Goal: Information Seeking & Learning: Learn about a topic

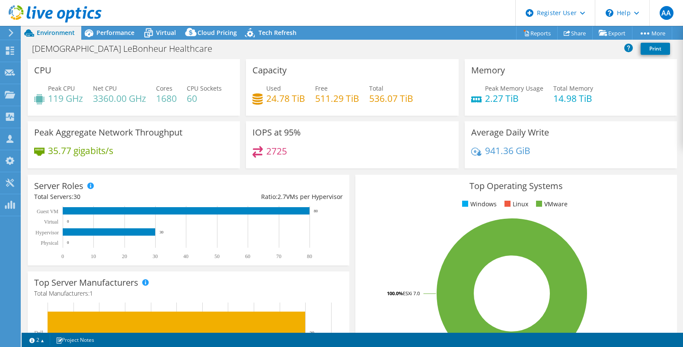
select select "USD"
click at [102, 30] on span "Performance" at bounding box center [115, 33] width 38 height 8
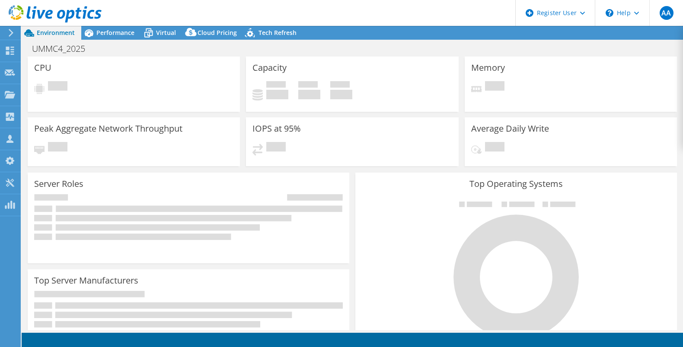
select select "USD"
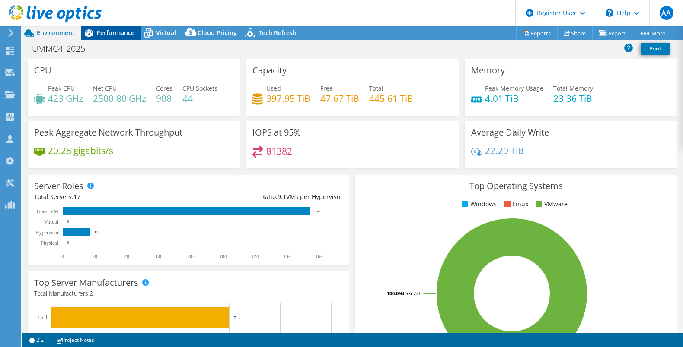
click at [106, 39] on div "Performance" at bounding box center [111, 33] width 60 height 14
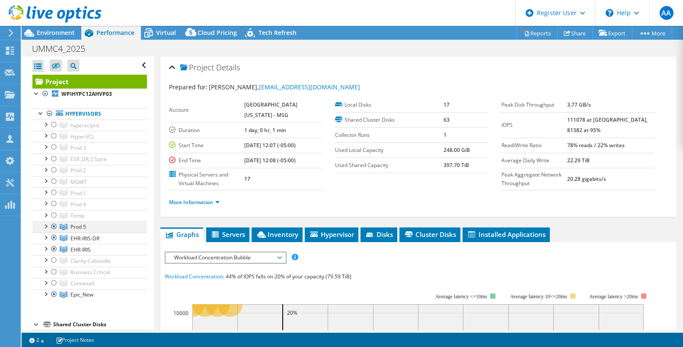
click at [53, 226] on div at bounding box center [54, 227] width 9 height 10
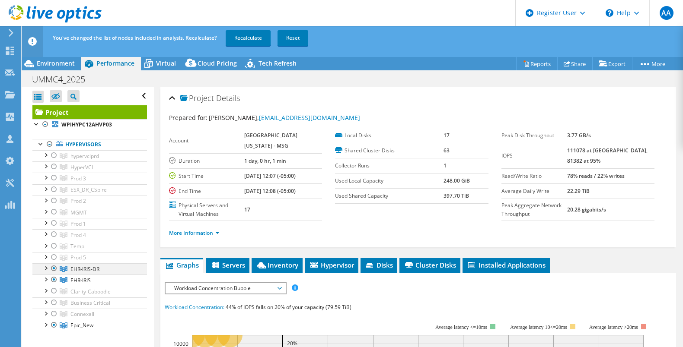
click at [55, 237] on ul "hypervclprd WPIHYPC12AHVP03 0 C:" at bounding box center [89, 240] width 115 height 181
click at [54, 266] on div at bounding box center [54, 269] width 9 height 10
click at [54, 275] on div at bounding box center [54, 280] width 9 height 10
click at [53, 320] on div at bounding box center [54, 325] width 9 height 10
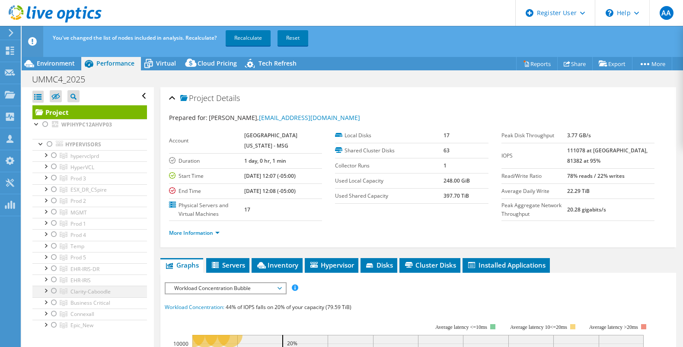
click at [45, 291] on div at bounding box center [45, 290] width 9 height 9
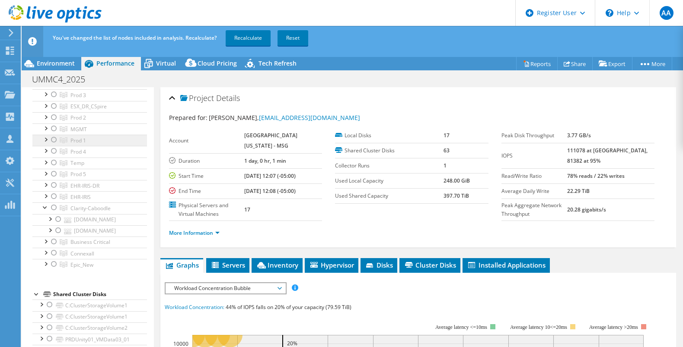
scroll to position [84, 0]
click at [41, 239] on div at bounding box center [45, 240] width 9 height 9
click at [44, 319] on div at bounding box center [45, 319] width 9 height 9
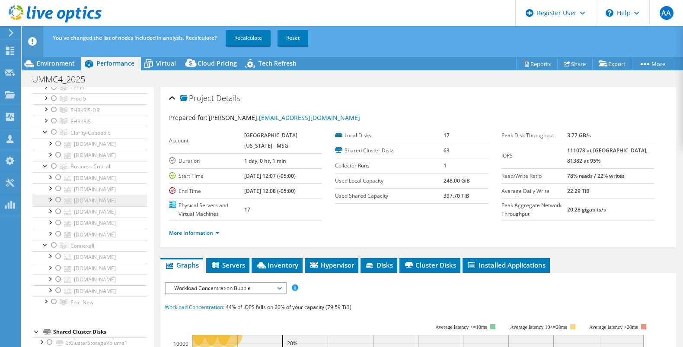
scroll to position [160, 0]
click at [399, 96] on div "Project Details" at bounding box center [418, 98] width 498 height 19
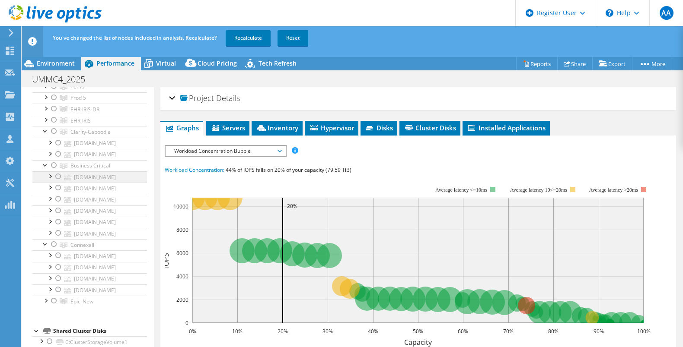
click at [54, 173] on div at bounding box center [58, 177] width 9 height 10
click at [60, 220] on div at bounding box center [58, 222] width 9 height 10
click at [57, 183] on div at bounding box center [58, 188] width 9 height 10
click at [45, 163] on div at bounding box center [45, 164] width 9 height 9
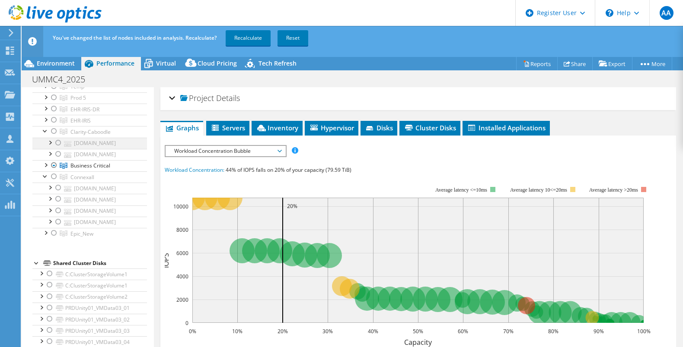
click at [57, 140] on div at bounding box center [58, 143] width 9 height 10
click at [57, 150] on div at bounding box center [58, 154] width 9 height 10
click at [56, 184] on div at bounding box center [58, 188] width 9 height 10
click at [58, 194] on div at bounding box center [58, 199] width 9 height 10
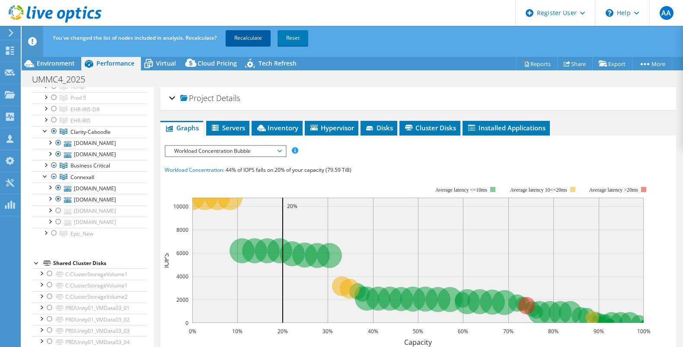
click at [242, 38] on link "Recalculate" at bounding box center [248, 38] width 45 height 16
